Goal: Task Accomplishment & Management: Use online tool/utility

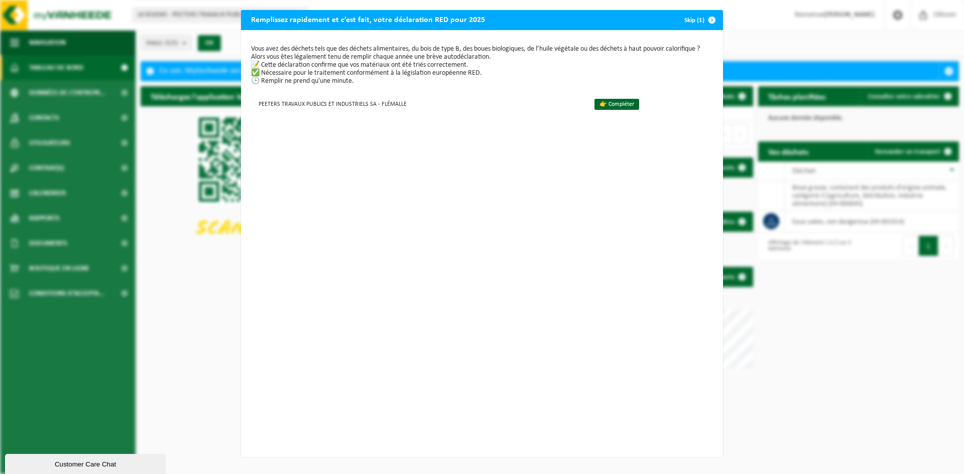
click at [707, 17] on span "button" at bounding box center [712, 20] width 20 height 20
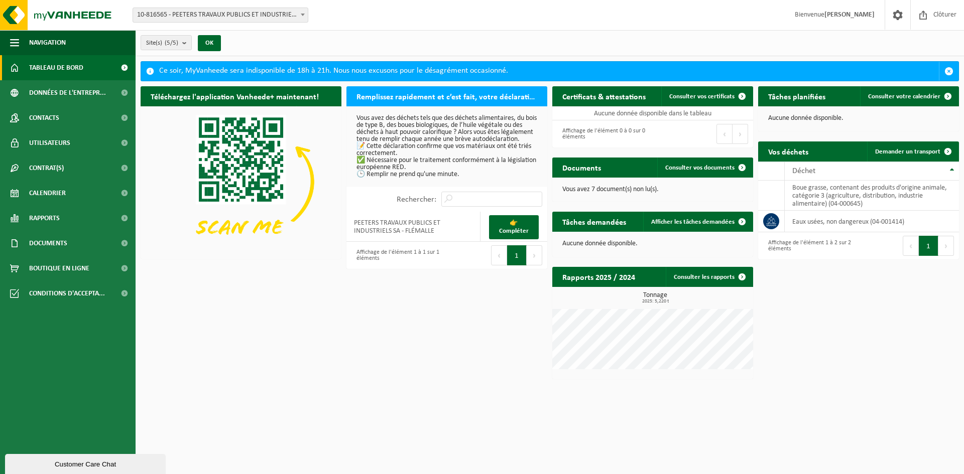
click at [461, 339] on div "Téléchargez l'application Vanheede+ maintenant! Cachez Remplissez rapidement et…" at bounding box center [549, 232] width 823 height 303
click at [56, 191] on span "Calendrier" at bounding box center [47, 193] width 37 height 25
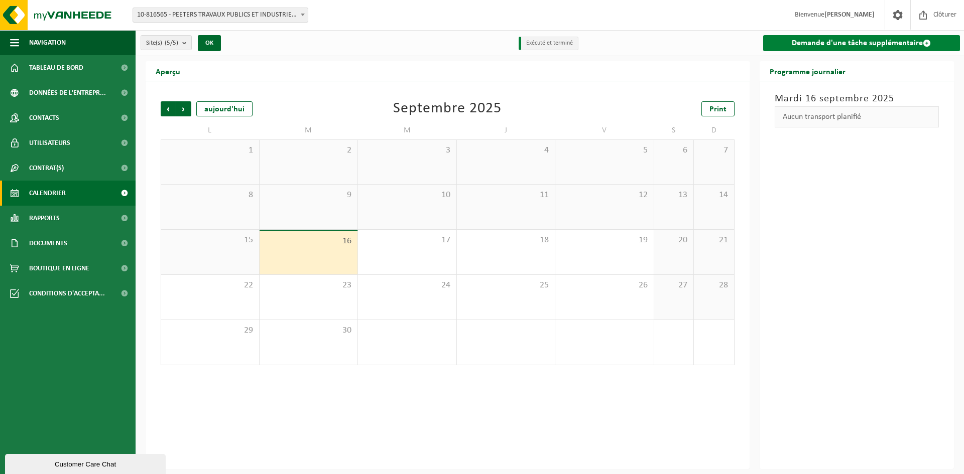
click at [927, 41] on span at bounding box center [926, 43] width 8 height 8
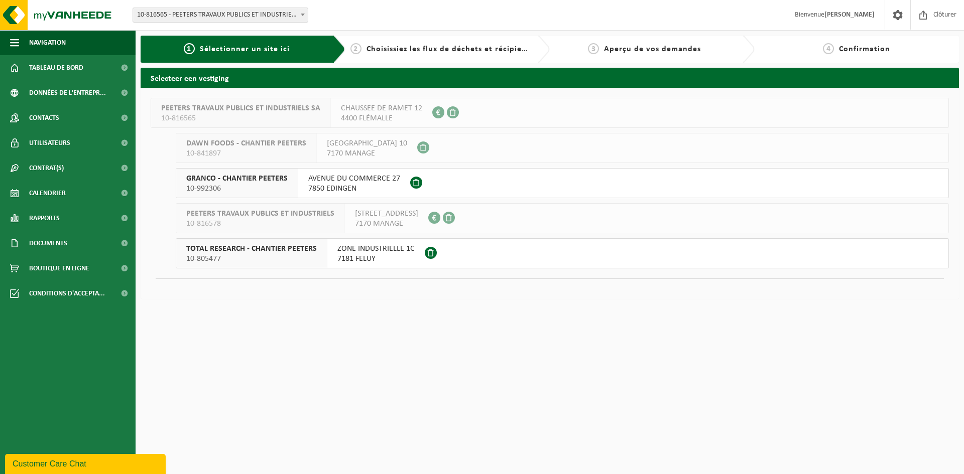
click at [350, 181] on span "AVENUE DU COMMERCE 27" at bounding box center [354, 179] width 92 height 10
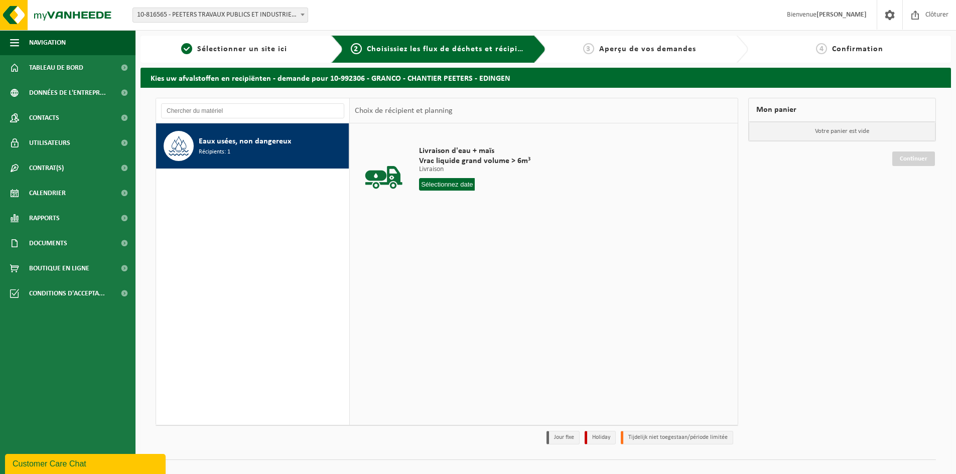
click at [455, 182] on input "text" at bounding box center [447, 184] width 56 height 13
click at [487, 272] on div "18" at bounding box center [482, 273] width 18 height 16
type input "à partir de 2025-09-18"
click at [453, 222] on button "Dans le panier" at bounding box center [447, 222] width 54 height 16
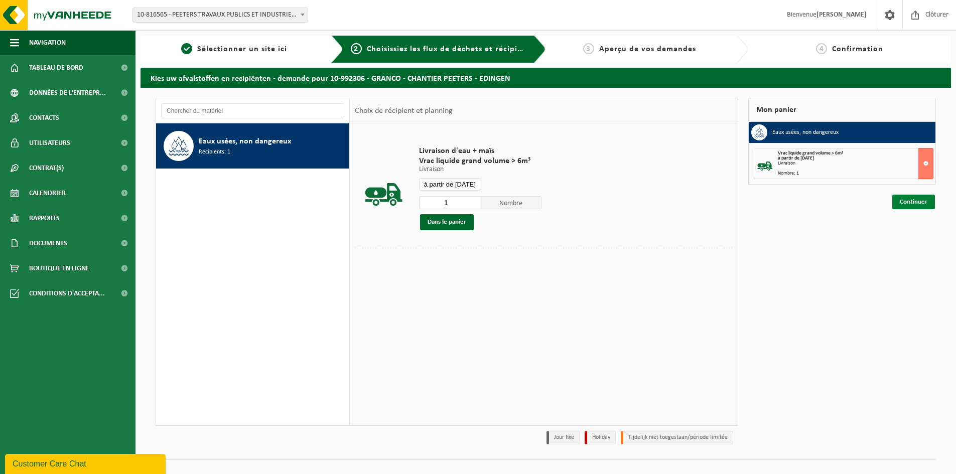
click at [909, 200] on link "Continuer" at bounding box center [913, 202] width 43 height 15
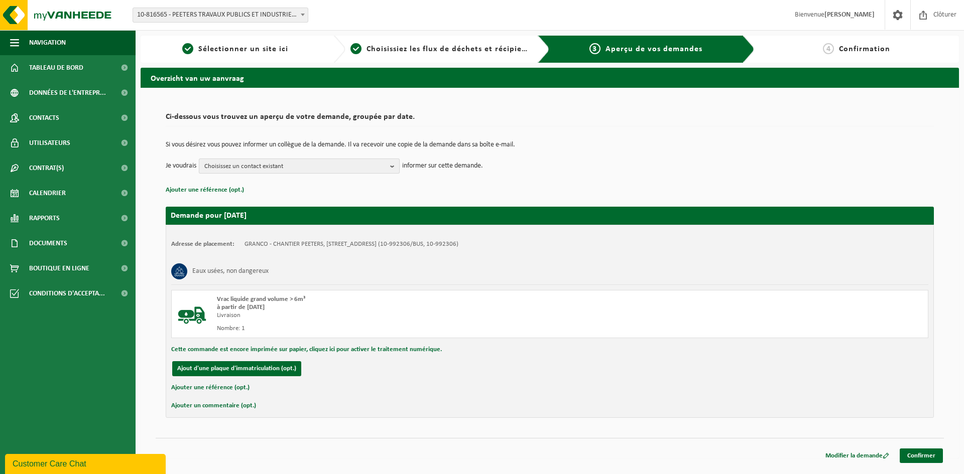
click at [393, 166] on b "button" at bounding box center [394, 166] width 9 height 14
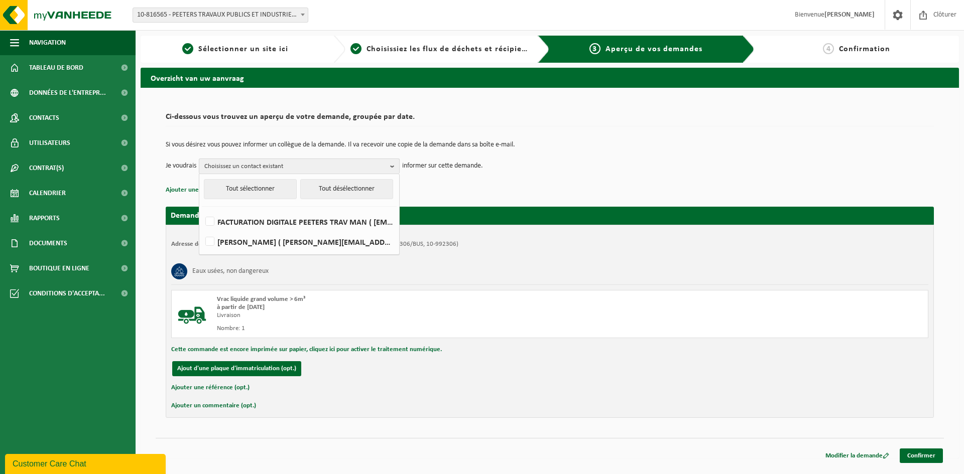
click at [393, 166] on b "button" at bounding box center [394, 166] width 9 height 15
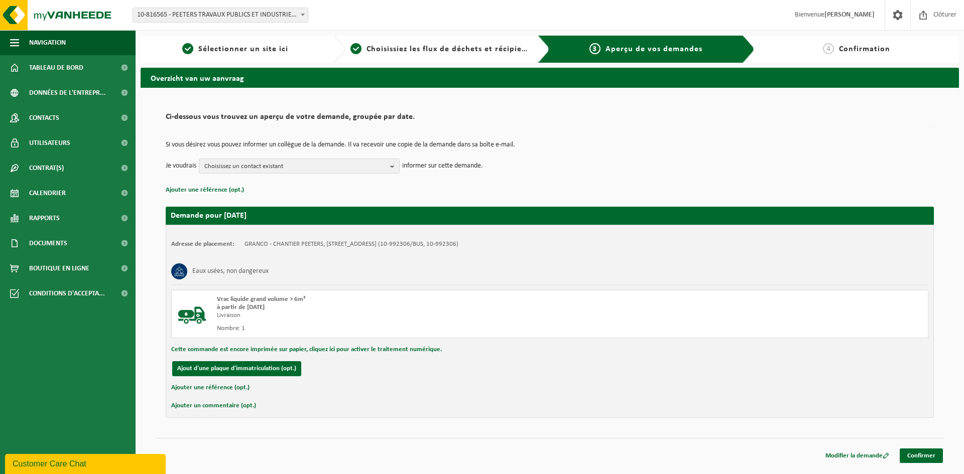
click at [642, 175] on div "Si vous désirez vous pouvez informer un collègue de la demande. Il va recevoir …" at bounding box center [550, 157] width 768 height 52
click at [915, 458] on link "Confirmer" at bounding box center [920, 456] width 43 height 15
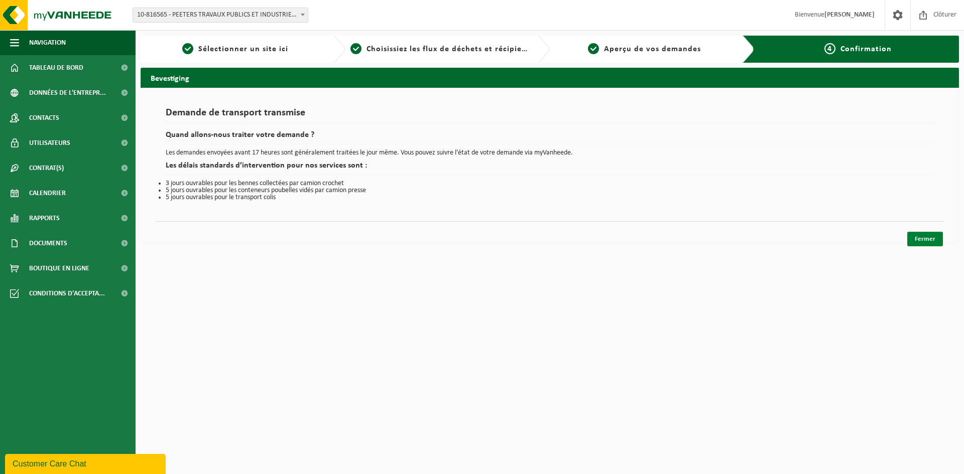
click at [921, 238] on link "Fermer" at bounding box center [925, 239] width 36 height 15
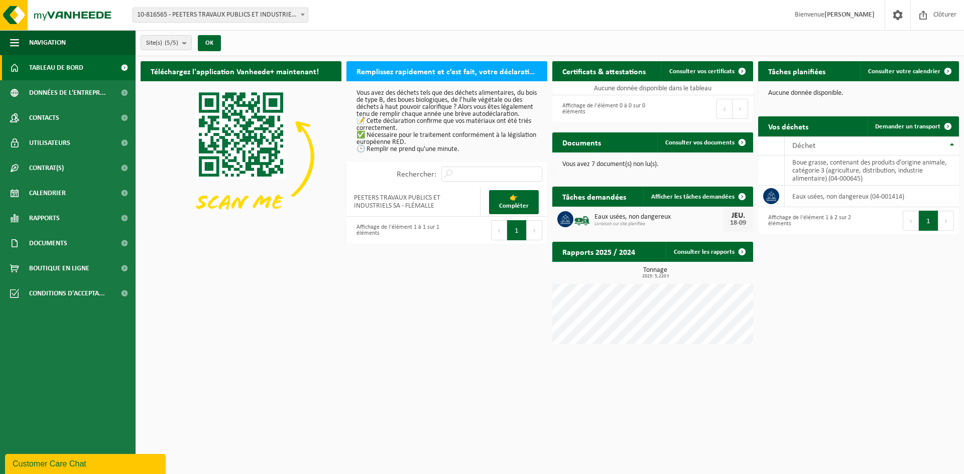
click at [424, 310] on div "Téléchargez l'application Vanheede+ maintenant! Cachez Remplissez rapidement et…" at bounding box center [549, 207] width 823 height 303
click at [930, 17] on span "Clôturer" at bounding box center [944, 15] width 28 height 30
